Goal: Navigation & Orientation: Find specific page/section

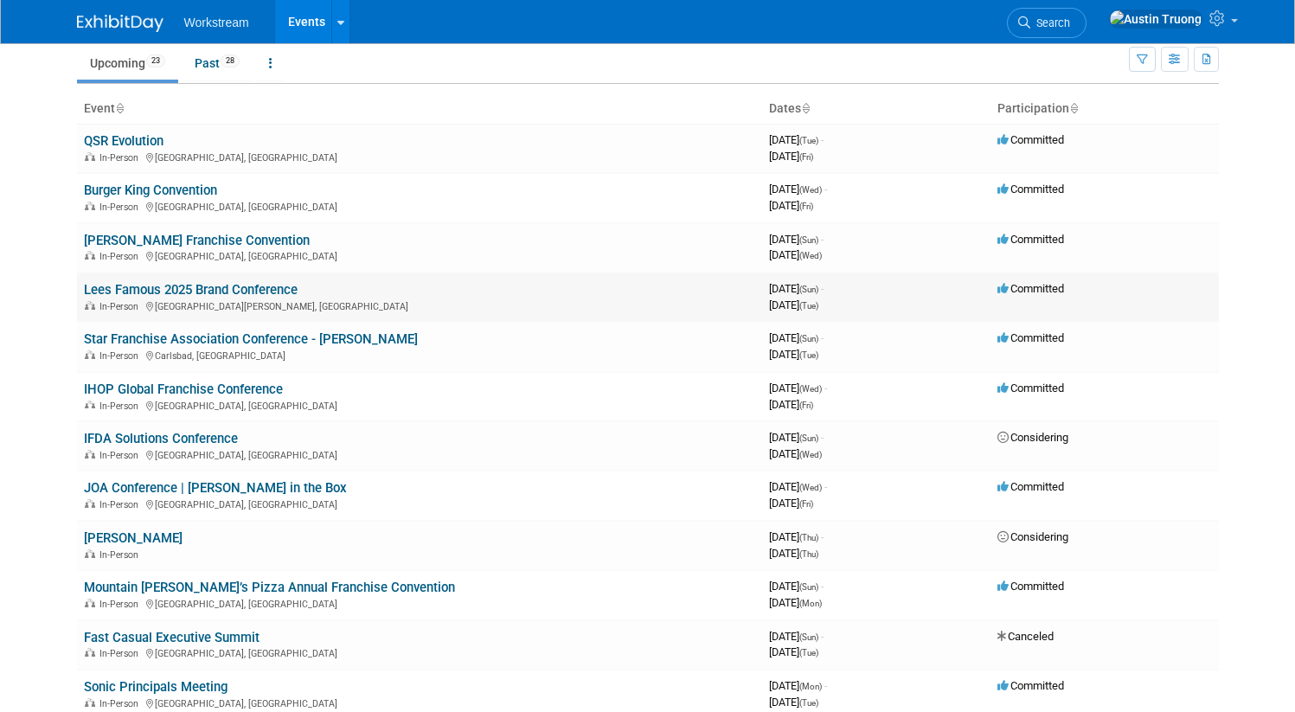
scroll to position [55, 0]
click at [220, 292] on link "Lees Famous 2025 Brand Conference" at bounding box center [191, 289] width 214 height 16
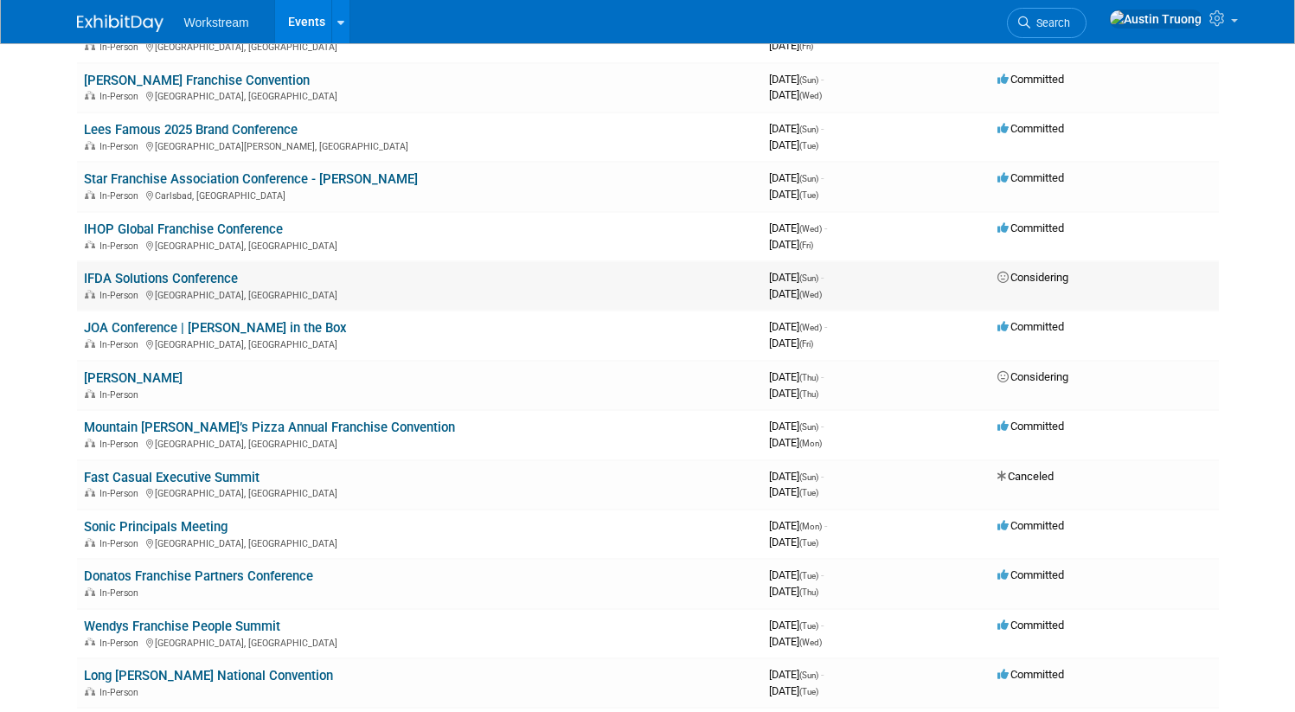
scroll to position [231, 0]
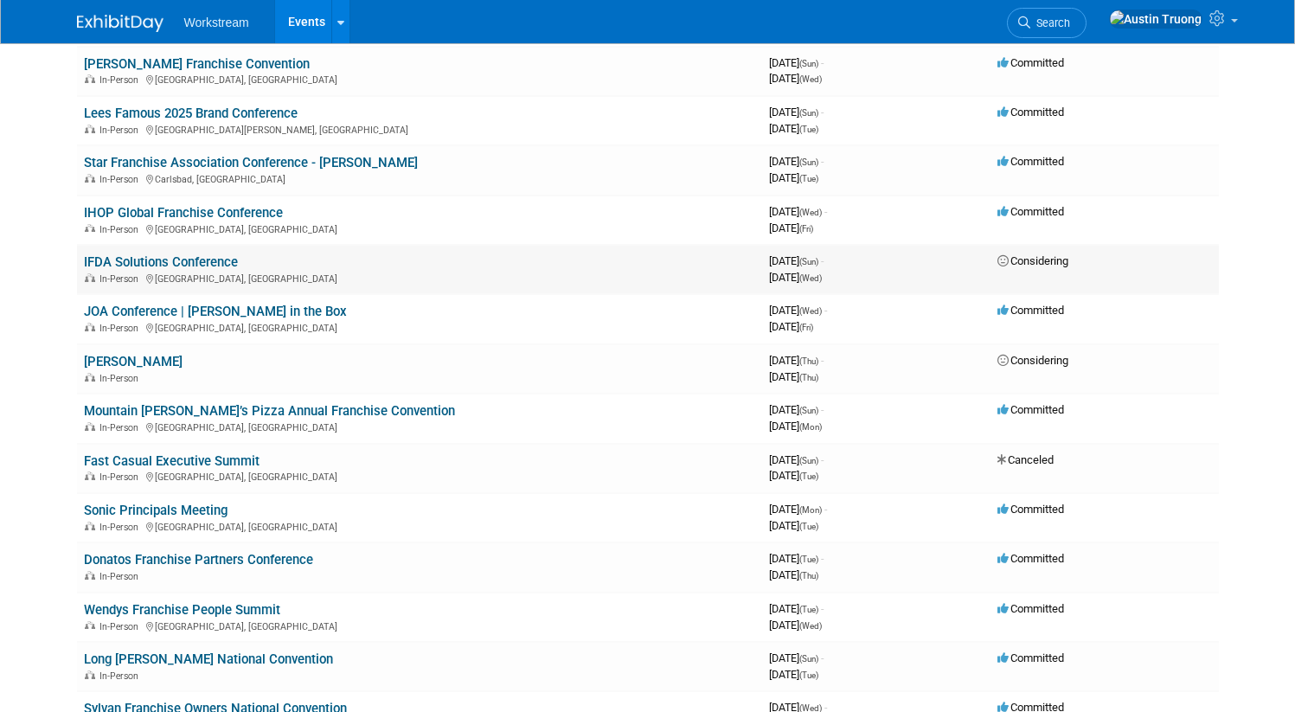
click at [189, 266] on link "IFDA Solutions Conference" at bounding box center [161, 262] width 154 height 16
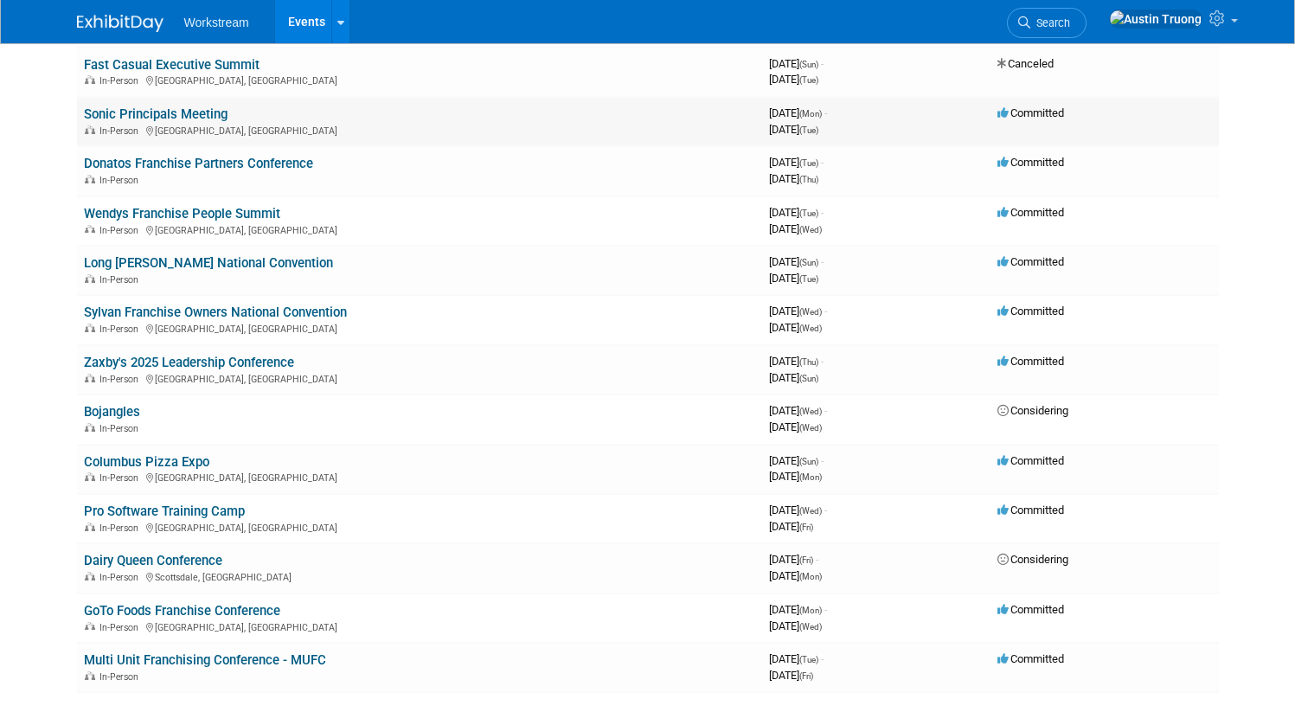
scroll to position [608, 0]
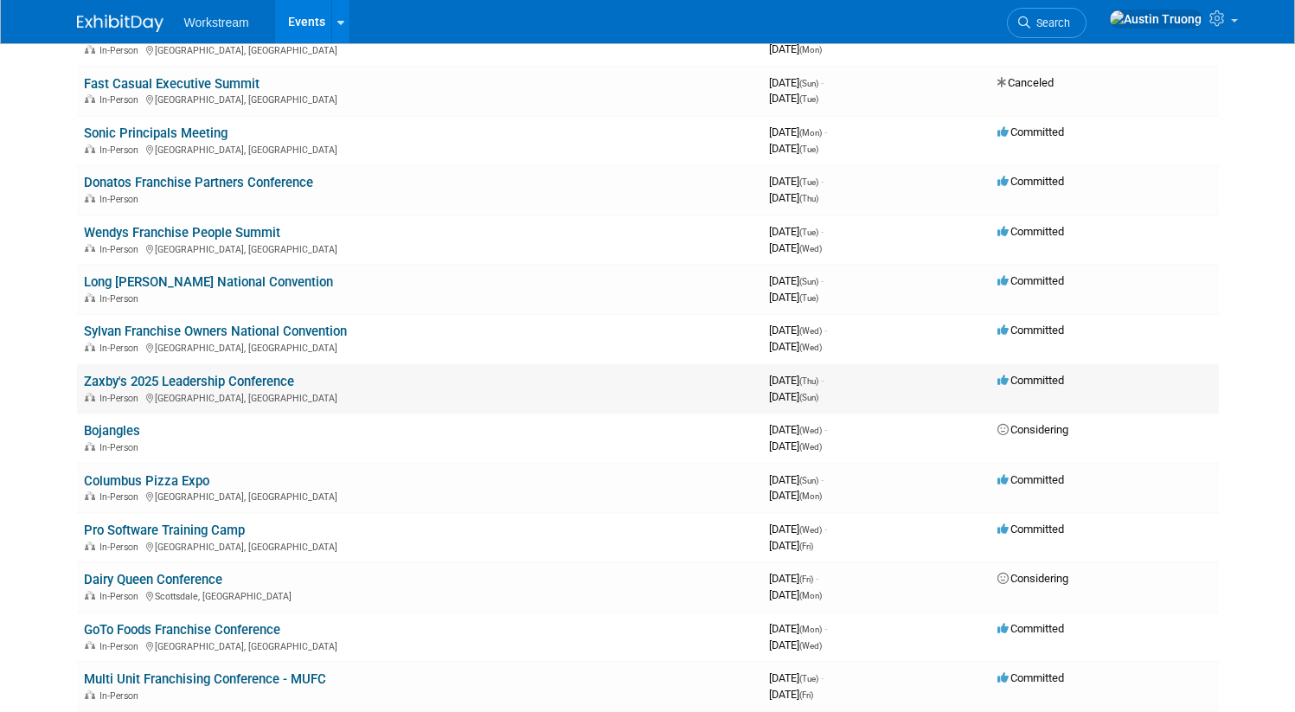
click at [176, 384] on link "Zaxby's 2025 Leadership Conference" at bounding box center [189, 382] width 210 height 16
click at [207, 384] on link "Zaxby's 2025 Leadership Conference" at bounding box center [189, 382] width 210 height 16
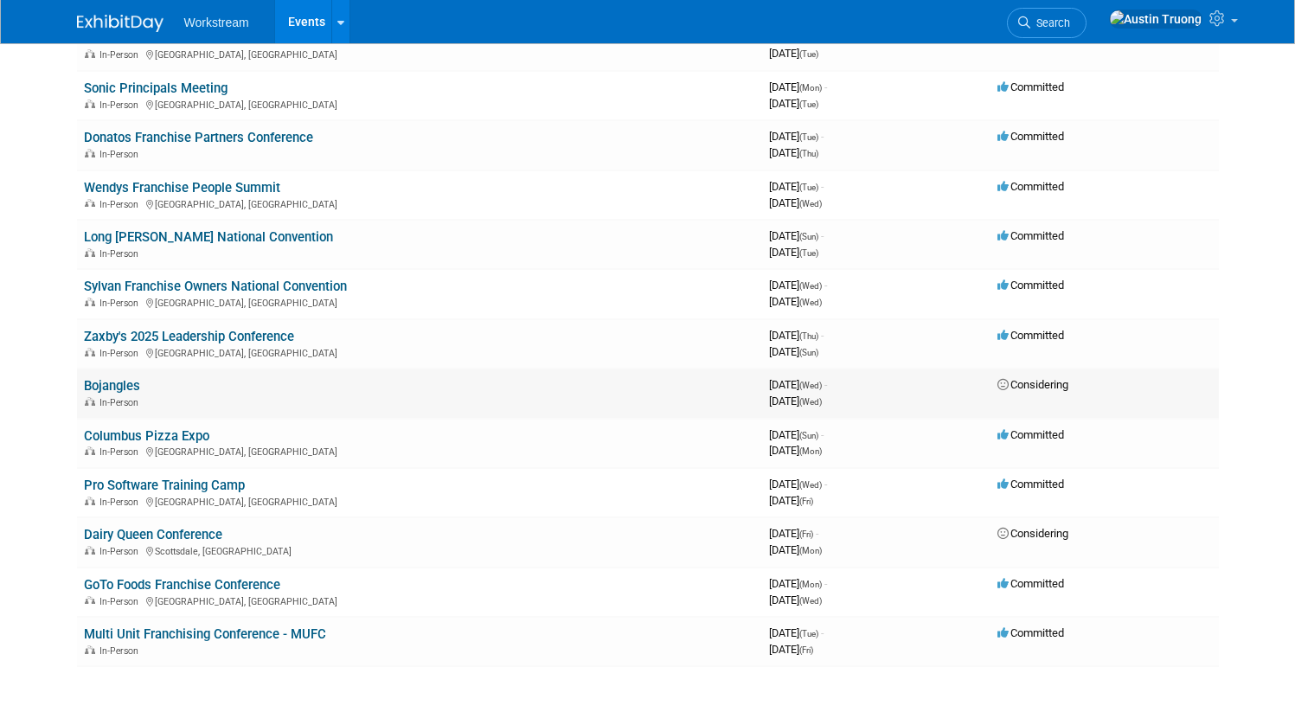
scroll to position [659, 0]
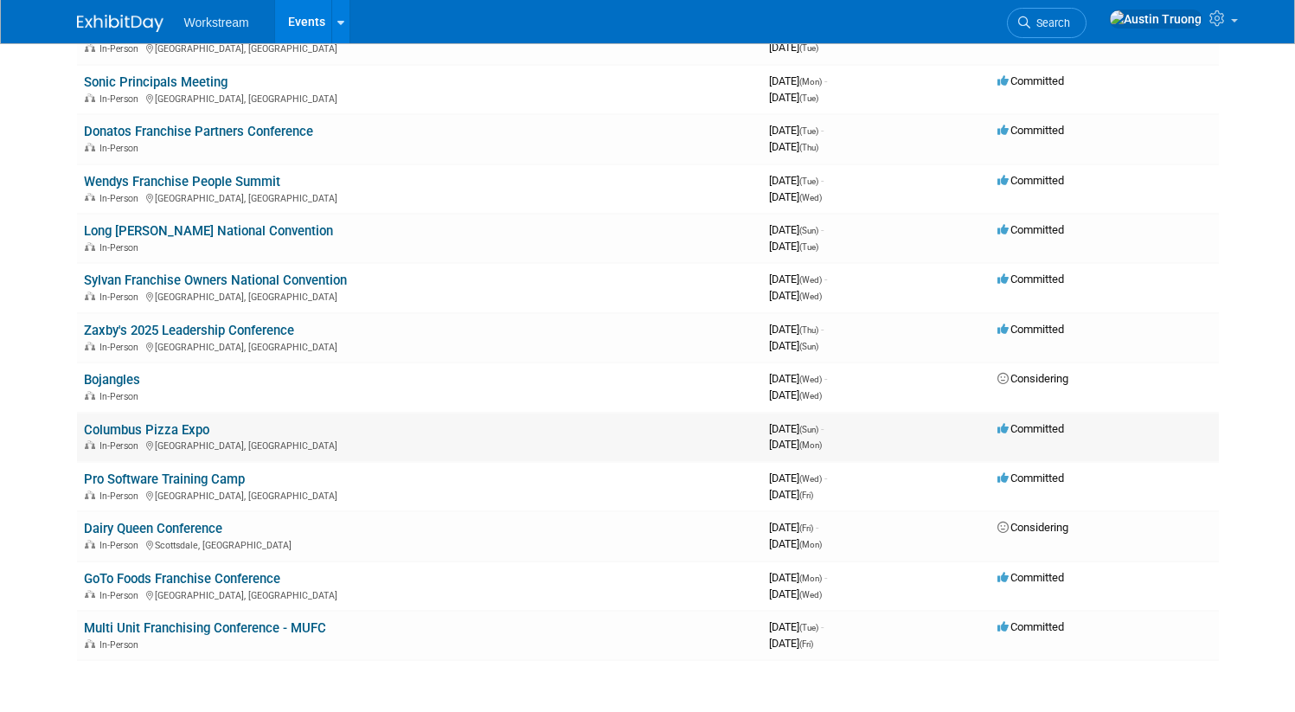
click at [163, 432] on link "Columbus Pizza Expo" at bounding box center [146, 430] width 125 height 16
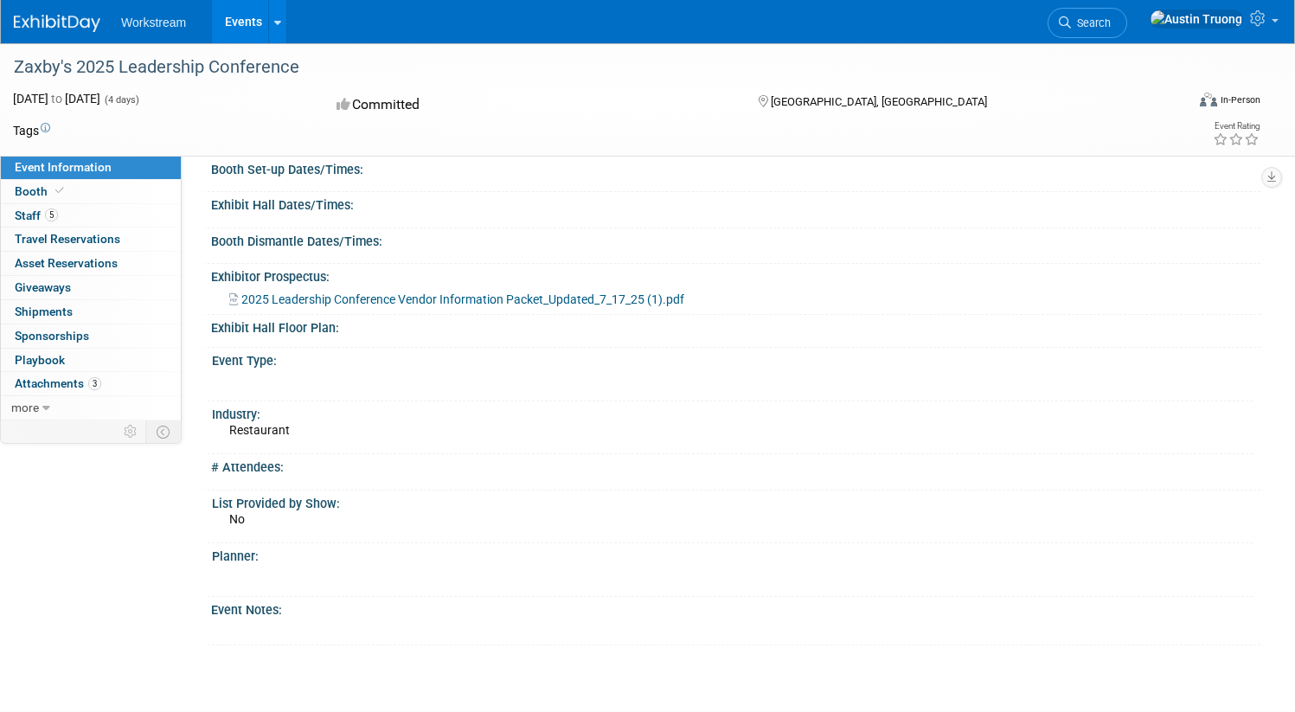
scroll to position [143, 0]
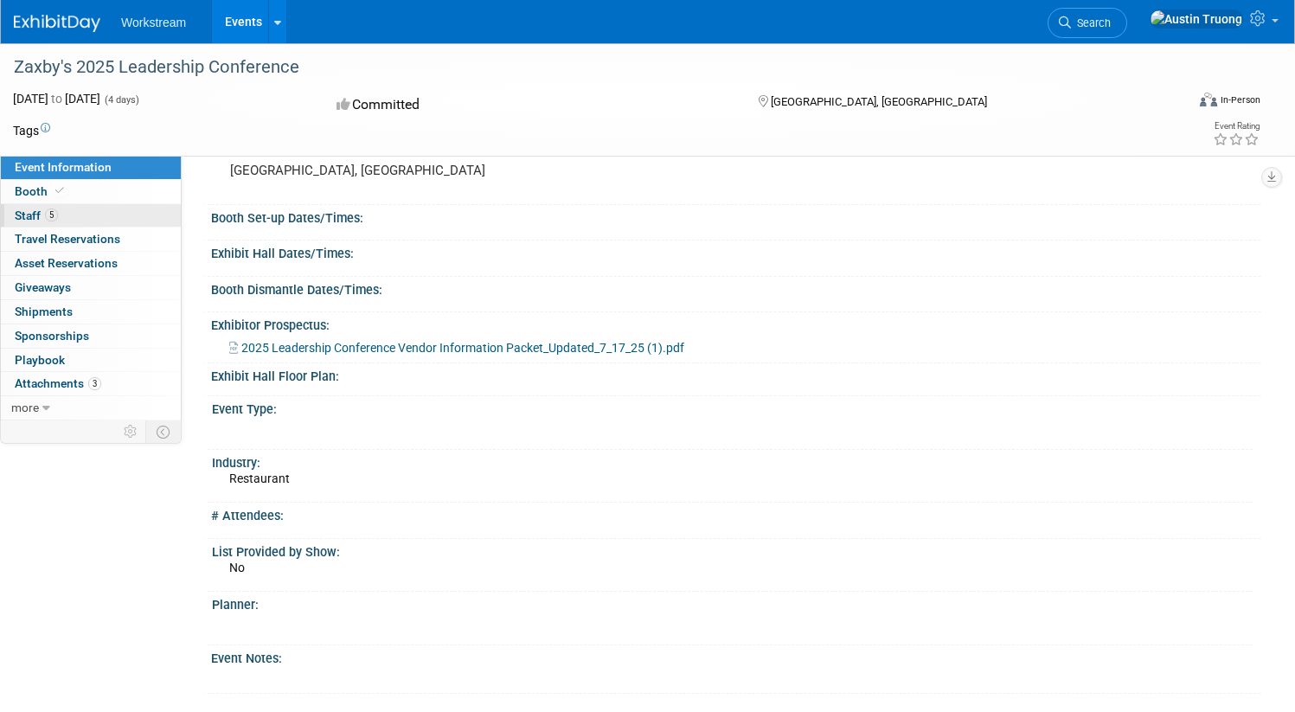
click at [58, 208] on span "Staff 5" at bounding box center [36, 215] width 43 height 14
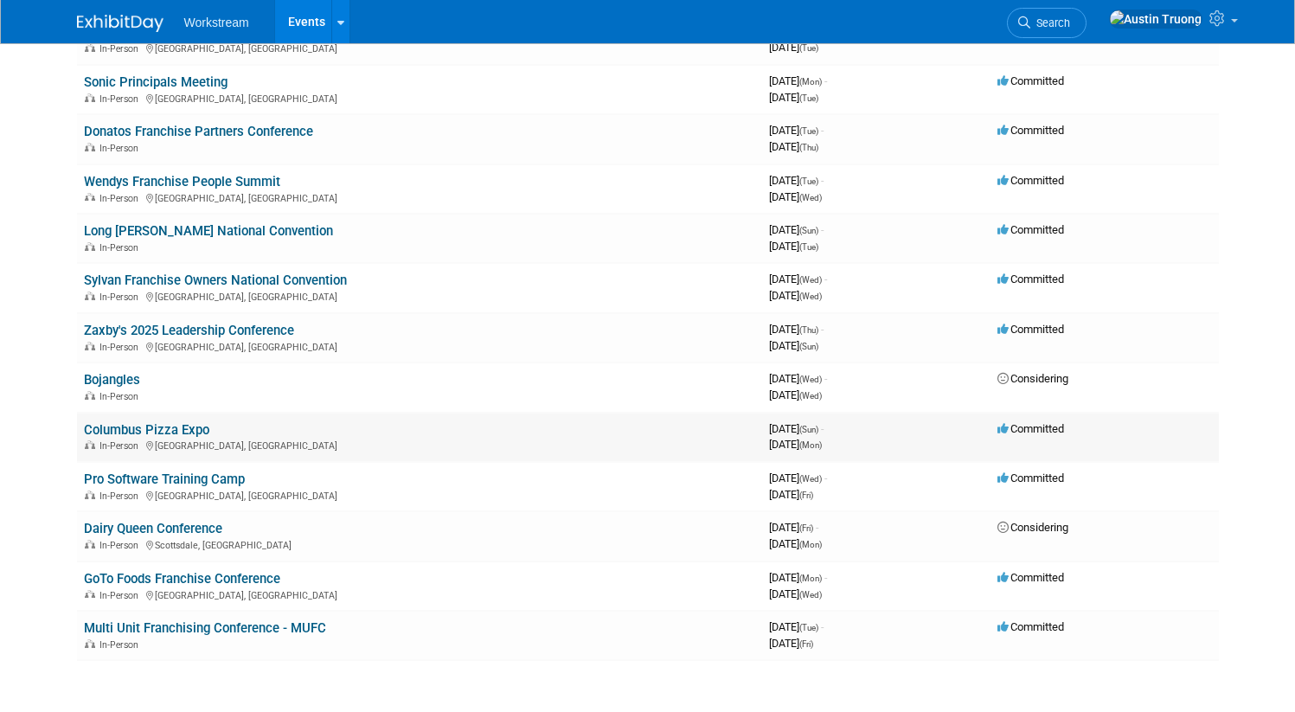
click at [130, 426] on link "Columbus Pizza Expo" at bounding box center [146, 430] width 125 height 16
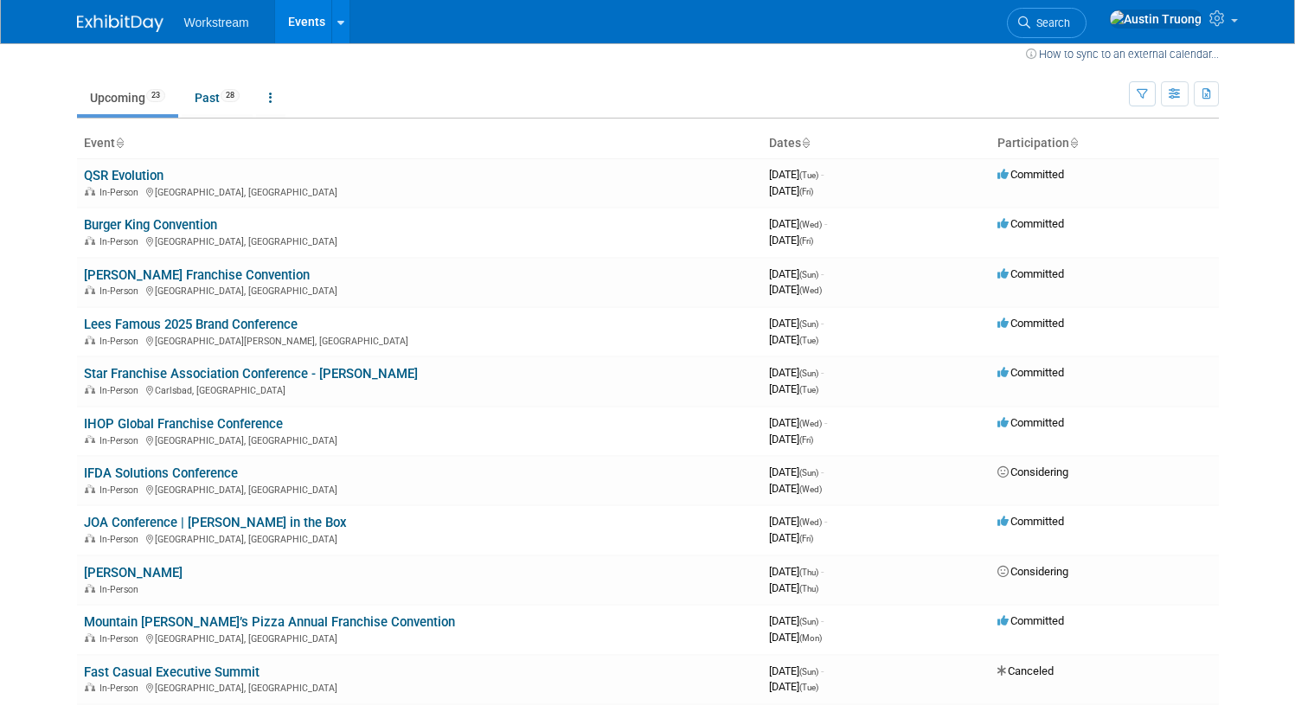
scroll to position [813, 0]
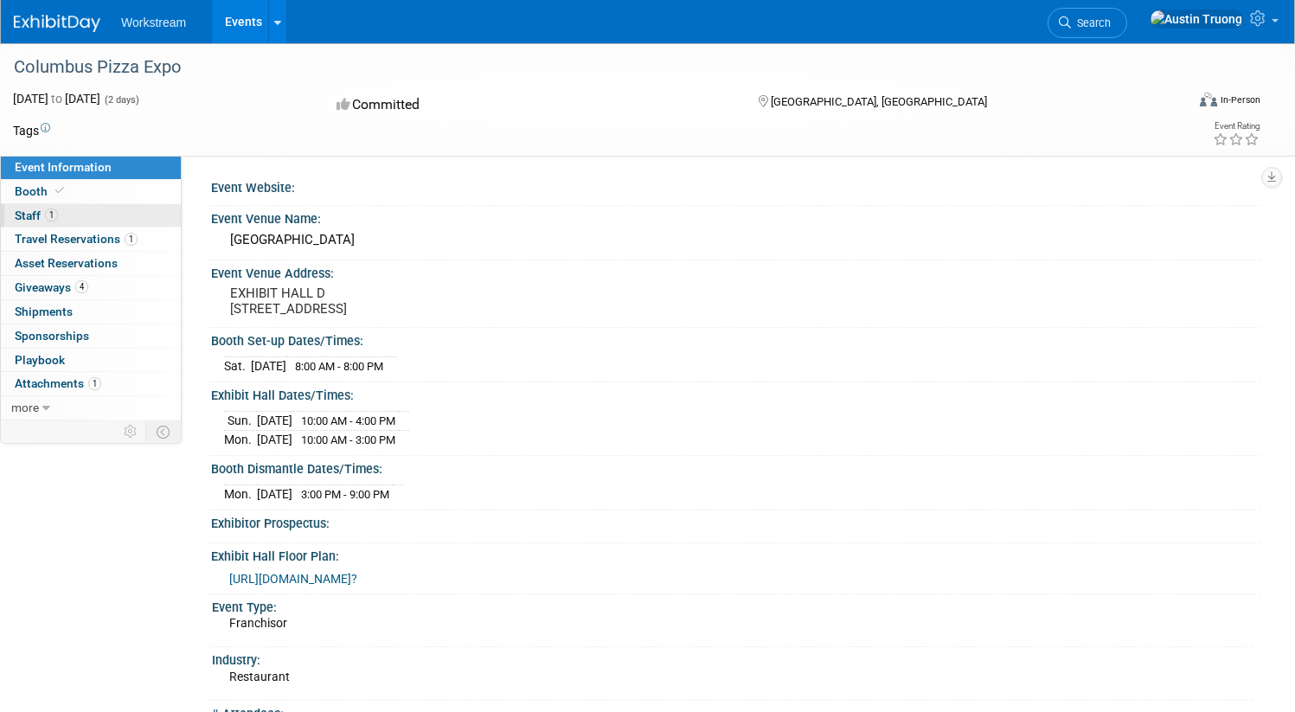
click at [58, 219] on span "Staff 1" at bounding box center [36, 215] width 43 height 14
